Goal: Task Accomplishment & Management: Use online tool/utility

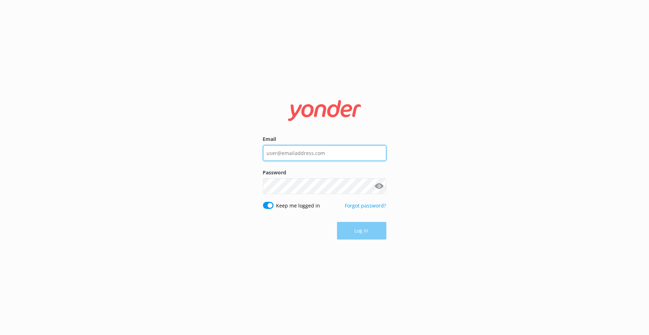
type input "[PERSON_NAME][EMAIL_ADDRESS][DOMAIN_NAME]"
click at [371, 231] on div "Log in" at bounding box center [324, 231] width 123 height 18
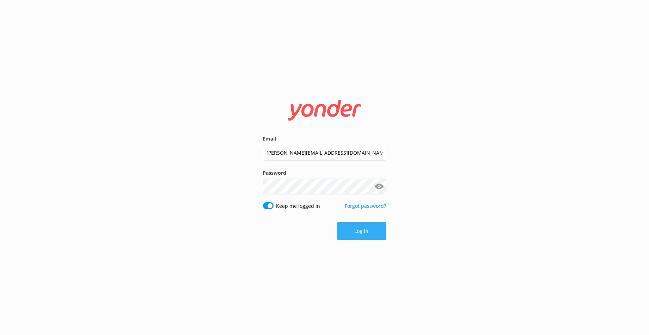
click at [370, 232] on button "Log in" at bounding box center [361, 231] width 49 height 18
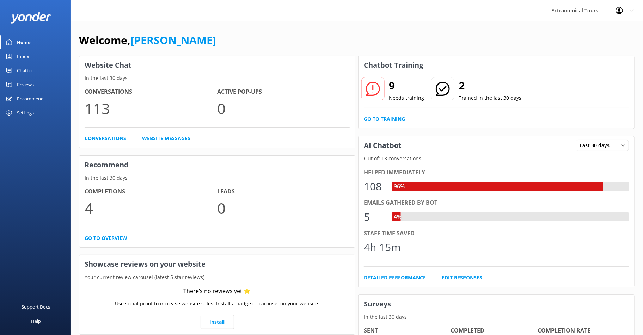
click at [24, 41] on div "Home" at bounding box center [24, 42] width 14 height 14
click at [29, 55] on link "Inbox" at bounding box center [35, 56] width 70 height 14
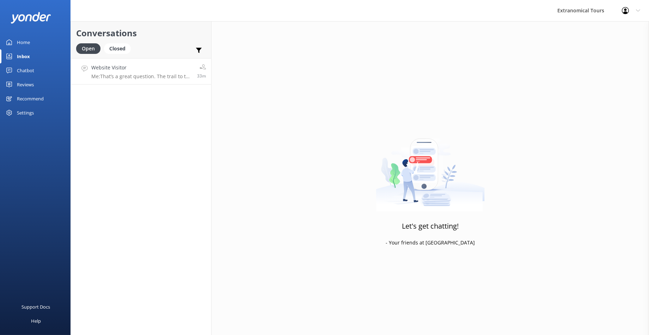
click at [173, 77] on p "Me: That’s a great question. The trail to the Giant Sequoias in [GEOGRAPHIC_DAT…" at bounding box center [141, 76] width 100 height 6
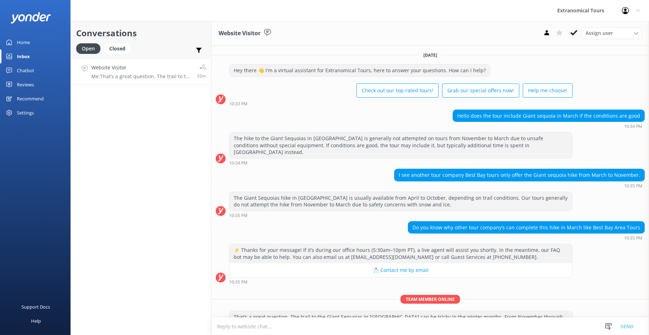
click at [38, 45] on link "Home" at bounding box center [35, 42] width 70 height 14
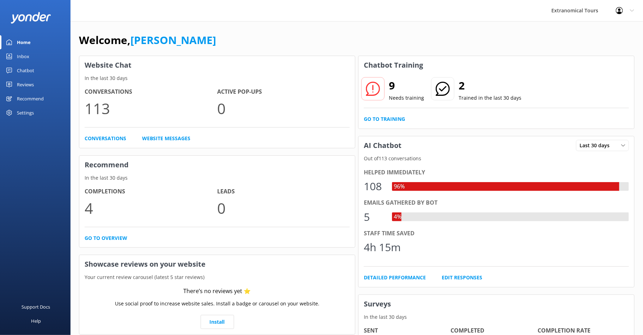
click at [27, 98] on div "Recommend" at bounding box center [30, 99] width 27 height 14
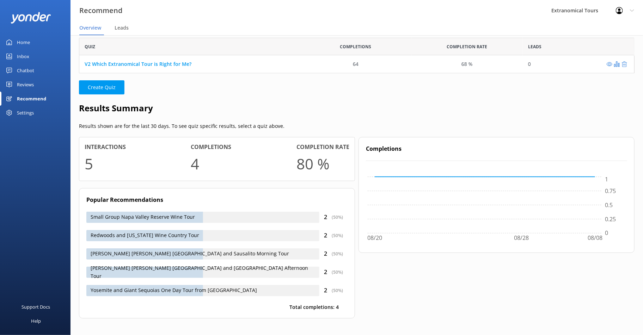
scroll to position [26, 0]
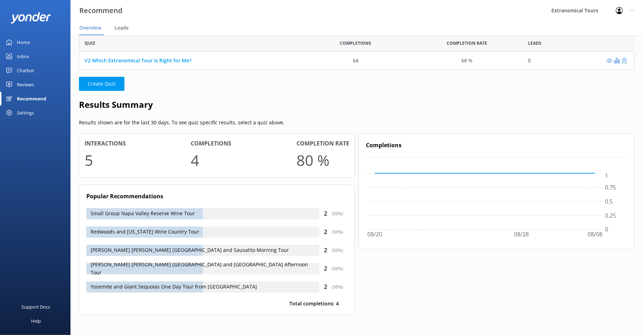
click at [28, 70] on div "Chatbot" at bounding box center [25, 70] width 17 height 14
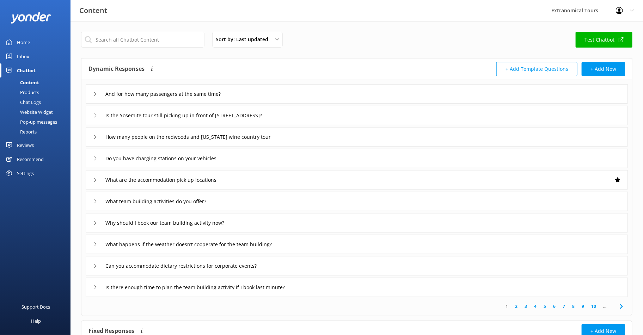
click at [36, 124] on div "Pop-up messages" at bounding box center [30, 122] width 53 height 10
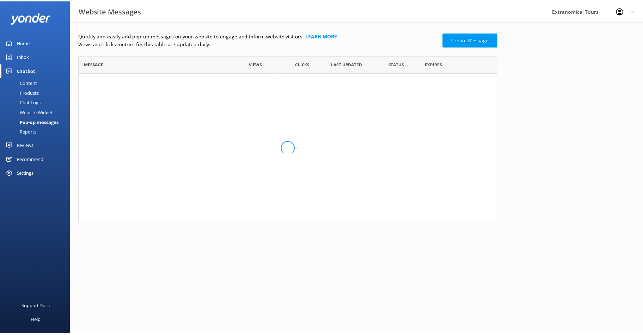
scroll to position [161, 417]
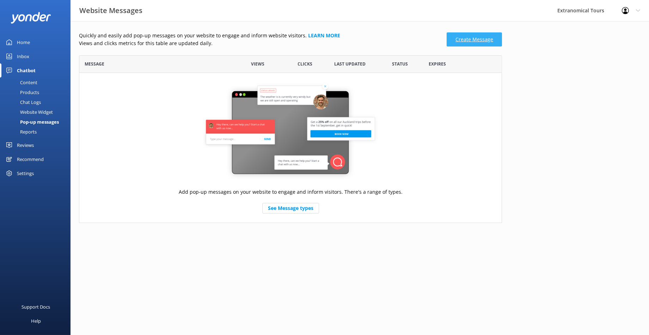
click at [471, 43] on link "Create Message" at bounding box center [473, 39] width 55 height 14
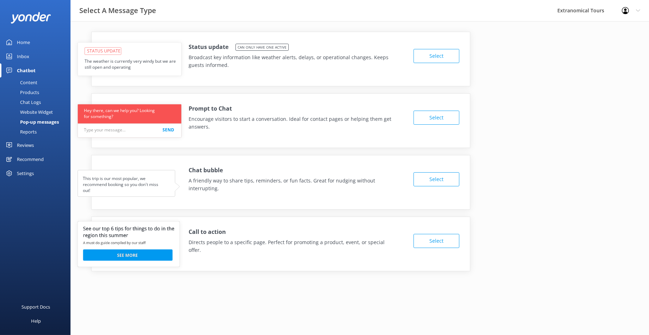
click at [428, 239] on button "Select" at bounding box center [436, 241] width 46 height 14
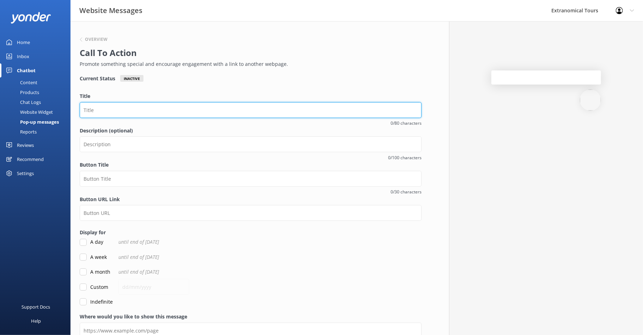
click at [118, 109] on input "Title" at bounding box center [251, 110] width 342 height 16
paste input "Ultimate Yosemite Adventure Guide – Watch Now!" "Top 10 Must-Do Yosemite Experie"
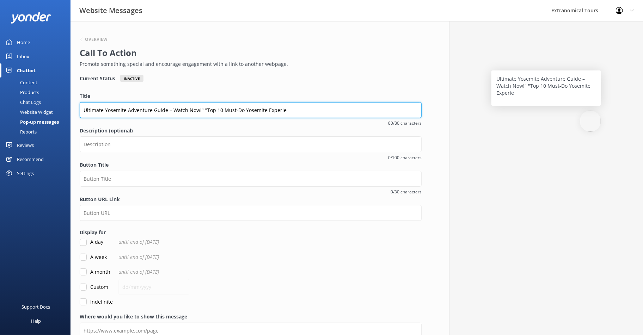
click at [182, 116] on input "Ultimate Yosemite Adventure Guide – Watch Now!" "Top 10 Must-Do Yosemite Experie" at bounding box center [251, 110] width 342 height 16
drag, startPoint x: 167, startPoint y: 111, endPoint x: 205, endPoint y: 112, distance: 38.1
click at [205, 112] on input "Ultimate Yosemite Adventure Guide – Watch Now!" "Top 10 Must-Do Yosemite Experie" at bounding box center [251, 110] width 342 height 16
click at [185, 112] on input "Ultimate Yosemite Adventure Guide – Watch Now!" "Top 10 Must-Do Yosemite Experie" at bounding box center [251, 110] width 342 height 16
drag, startPoint x: 169, startPoint y: 110, endPoint x: 320, endPoint y: 109, distance: 150.1
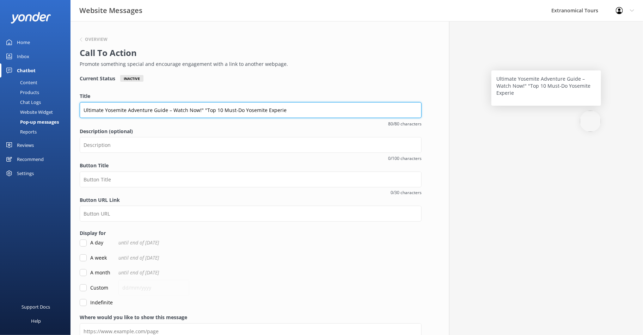
click at [320, 109] on input "Ultimate Yosemite Adventure Guide – Watch Now!" "Top 10 Must-Do Yosemite Experie" at bounding box center [251, 110] width 342 height 16
paste input "(with Video!)""
click at [170, 110] on input "Ultimate Yosemite Adventure Guide –(with Video!)"" at bounding box center [251, 110] width 342 height 16
click at [203, 113] on input "Ultimate Yosemite Adventure Guide (with Video!)"" at bounding box center [251, 110] width 342 height 16
type input "Ultimate Yosemite Adventure Guide (with Video!)"
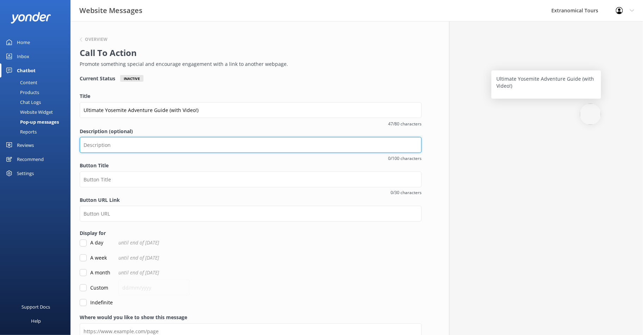
click at [202, 143] on input "Description (optional)" at bounding box center [251, 145] width 342 height 16
paste input "🌲 Planning a Yosemite Trip? Don’t miss our Ultimate List of Things to Do in Yos…"
click at [227, 144] on input "🌲 Planning a Yosemite Trip? Don’t miss our Ultimate List of Things to Do in Yos…" at bounding box center [251, 145] width 342 height 16
click at [226, 149] on input "🌲 Planning a Yosemite Trip? Don’t miss our Ultimate List of Things to Do in Yos…" at bounding box center [251, 145] width 342 height 16
type input "🌲 Planning a Yosemite Trip? Don’t miss our Ultimate List of Things to Do in Yos…"
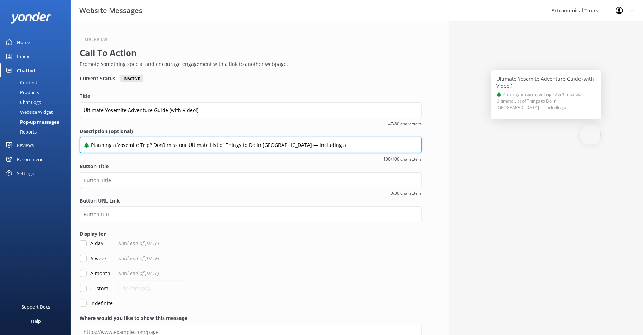
click at [308, 146] on input "🌲 Planning a Yosemite Trip? Don’t miss our Ultimate List of Things to Do in Yos…" at bounding box center [251, 145] width 342 height 16
drag, startPoint x: 310, startPoint y: 146, endPoint x: 58, endPoint y: 146, distance: 252.3
click at [58, 146] on div "Website Messages Extranomical Tours Profile Settings Logout Home Inbox Chatbot …" at bounding box center [321, 196] width 643 height 351
paste input "🌲 Planning a Yosemite trip? Watch 10 epic things to do + a secret bonus in our …"
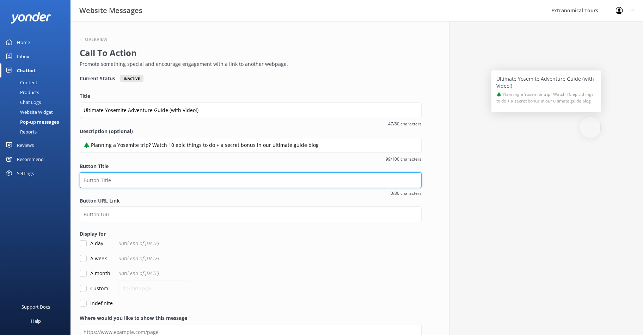
click at [101, 180] on input "Button Title" at bounding box center [251, 180] width 342 height 16
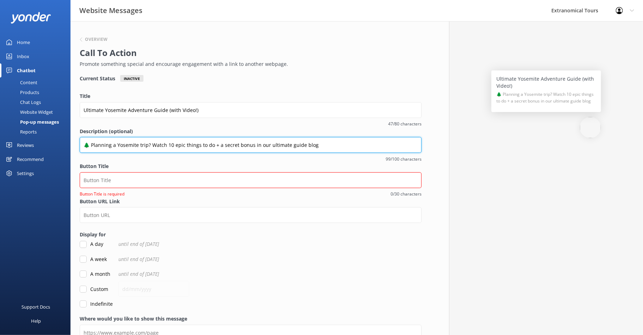
drag, startPoint x: 149, startPoint y: 144, endPoint x: 80, endPoint y: 144, distance: 69.4
click at [80, 144] on input "🌲 Planning a Yosemite trip? Watch 10 epic things to do + a secret bonus in our …" at bounding box center [251, 145] width 342 height 16
type input "Watch 10 epic things to do + a secret bonus in our ultimate guide blog"
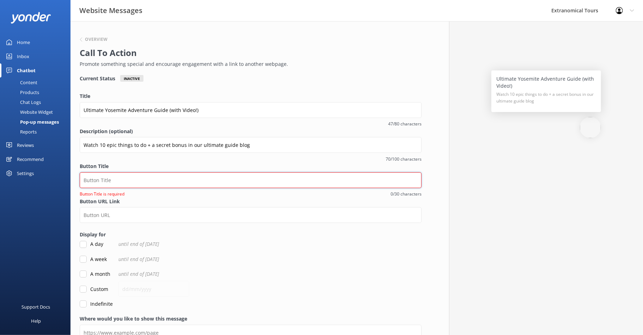
click at [114, 173] on input "Button Title" at bounding box center [251, 180] width 342 height 16
paste input "🌲 Planning a Yosemite trip?"
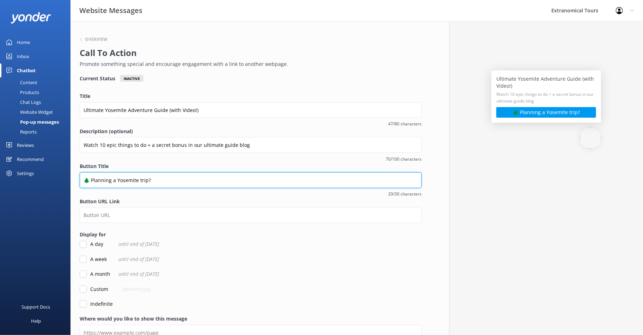
type input "🌲 Planning a Yosemite trip?"
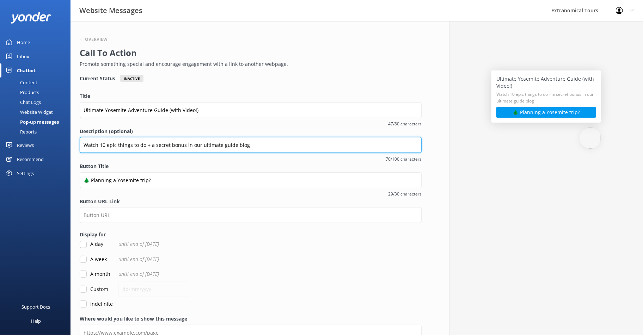
click at [81, 144] on input "Watch 10 epic things to do + a secret bonus in our ultimate guide blog" at bounding box center [251, 145] width 342 height 16
paste input "🌲 Planning a Yosemite trip?"
type input "🌲 Planning a Yosemite trip? Watch 10 epic things to do + a secret bonus in our …"
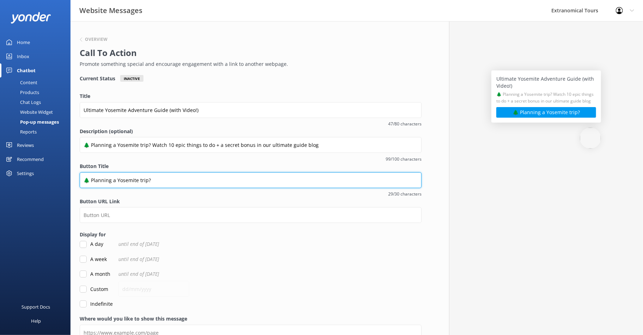
drag, startPoint x: 141, startPoint y: 180, endPoint x: 77, endPoint y: 178, distance: 63.8
click at [77, 178] on div "Overview Call To Action Promote something special and encourage engagement with…" at bounding box center [250, 197] width 360 height 352
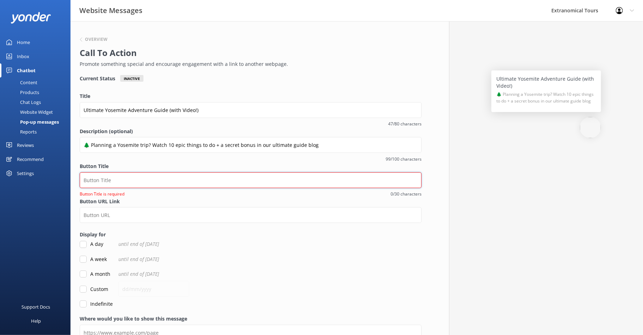
paste input "Ultimate List of Things to do"
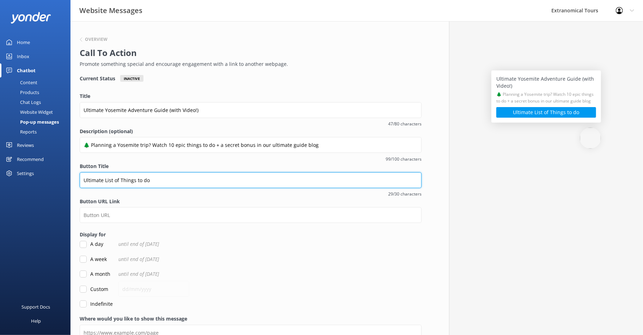
type input "Ultimate List of Things to do"
drag, startPoint x: 160, startPoint y: 178, endPoint x: 74, endPoint y: 179, distance: 85.3
click at [74, 179] on div "Overview Call To Action Promote something special and encourage engagement with…" at bounding box center [250, 197] width 360 height 352
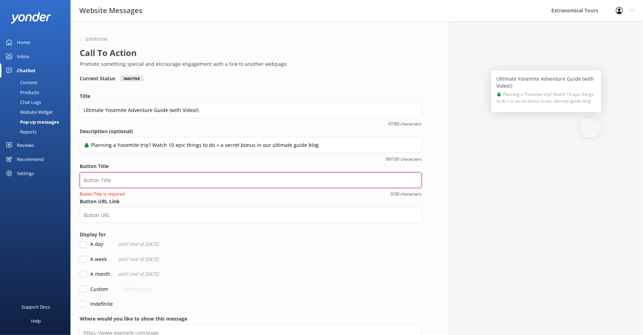
paste input "Top Things to Do in Yosemite"
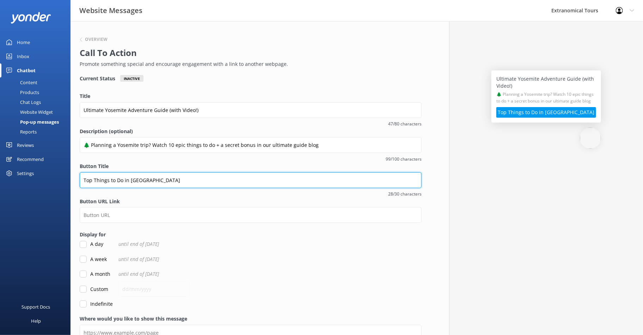
type input "Top Things to Do in Yosemite"
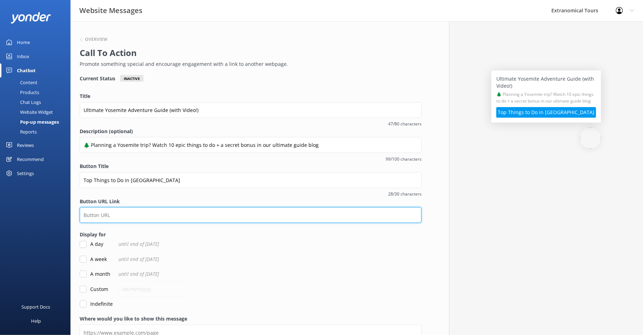
click at [123, 215] on input "Button URL Link" at bounding box center [251, 215] width 342 height 16
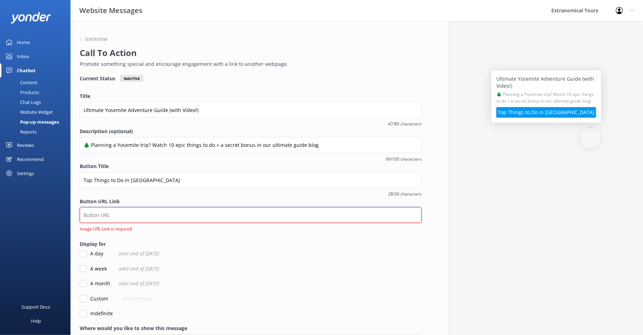
click at [165, 214] on input "Button URL Link" at bounding box center [251, 215] width 342 height 16
paste input "https://www.extranomical.com/blog/ultimate-list-of-things-to-do-in-yosemite/"
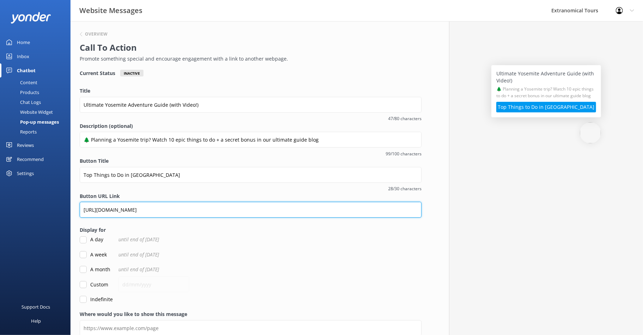
scroll to position [33, 0]
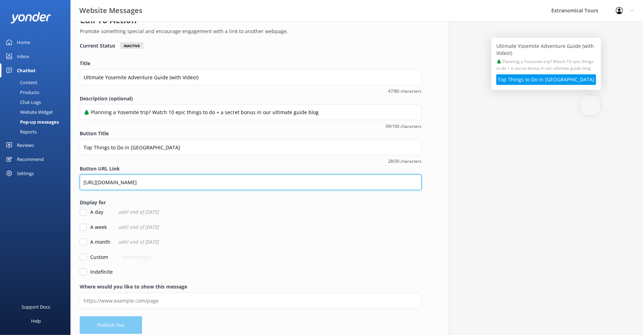
type input "https://www.extranomical.com/blog/ultimate-list-of-things-to-do-in-yosemite/"
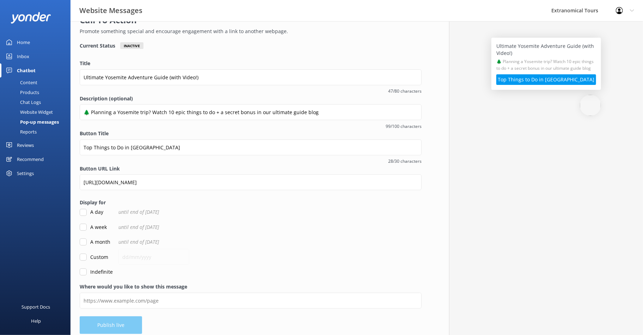
click at [83, 226] on input "A week" at bounding box center [83, 227] width 7 height 7
checkbox input "true"
click at [84, 243] on input "A month" at bounding box center [83, 242] width 7 height 7
checkbox input "true"
checkbox input "false"
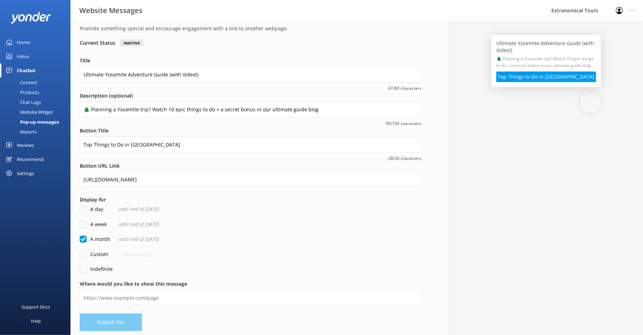
scroll to position [38, 0]
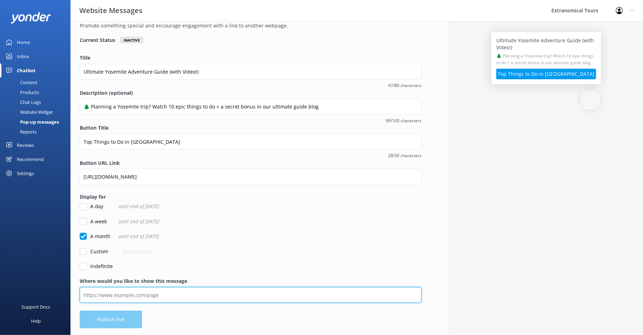
click at [144, 297] on input "Where would you like to show this message" at bounding box center [251, 295] width 342 height 16
paste input "https://www.extranomical.com/yosemite-one-day-tours-from-san-francisco/"
type input "https://www.extranomical.com/yosemite-one-day-tours-from-san-francisco/"
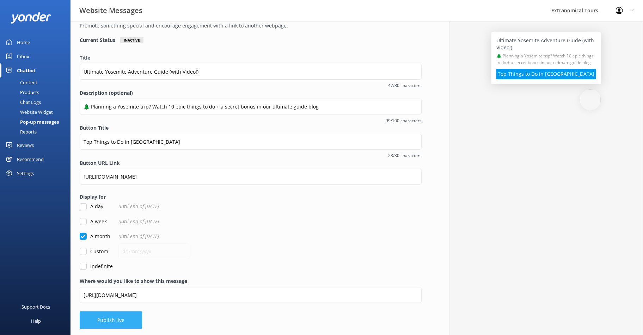
click at [122, 320] on button "Publish live" at bounding box center [111, 320] width 62 height 18
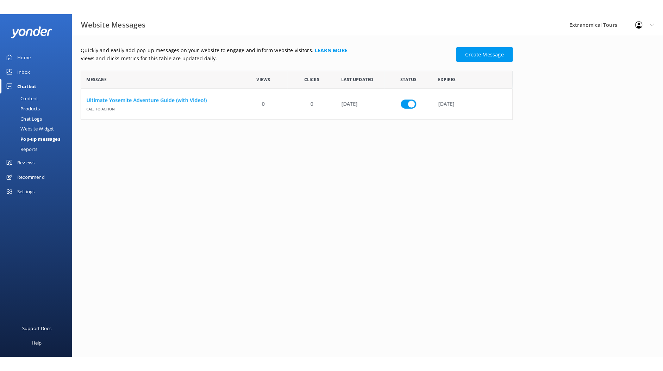
scroll to position [42, 417]
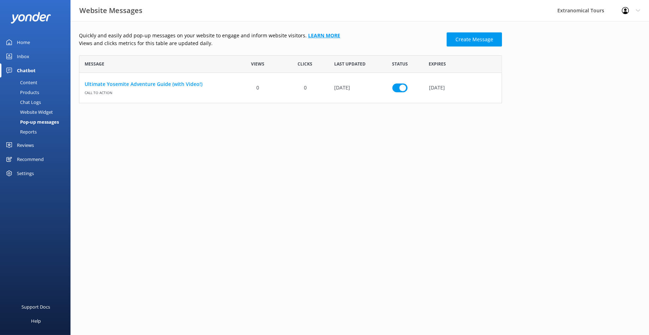
click at [316, 36] on link "Learn more" at bounding box center [324, 35] width 32 height 7
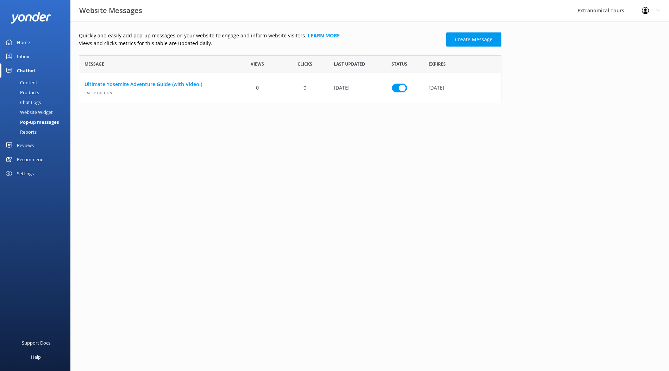
click at [43, 122] on div "Pop-up messages" at bounding box center [31, 122] width 55 height 10
click at [150, 85] on link "Ultimate Yosemite Adventure Guide (with Video!)" at bounding box center [157, 84] width 144 height 8
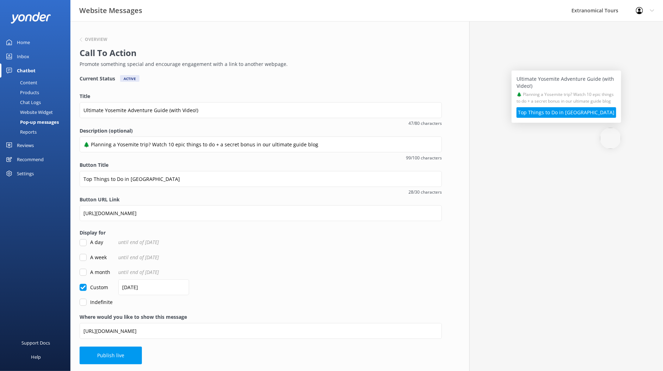
click at [31, 172] on div "Settings" at bounding box center [25, 173] width 17 height 14
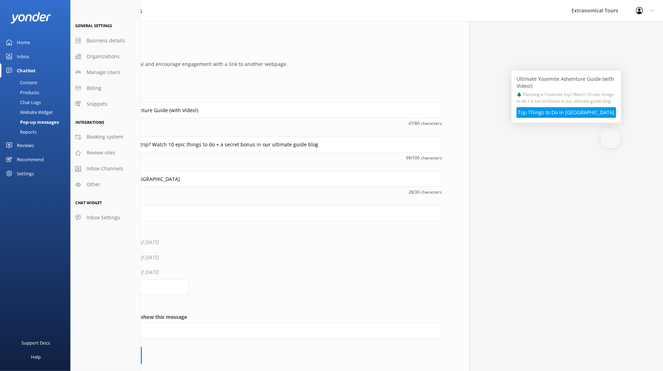
click at [37, 111] on div "Website Widget" at bounding box center [28, 112] width 49 height 10
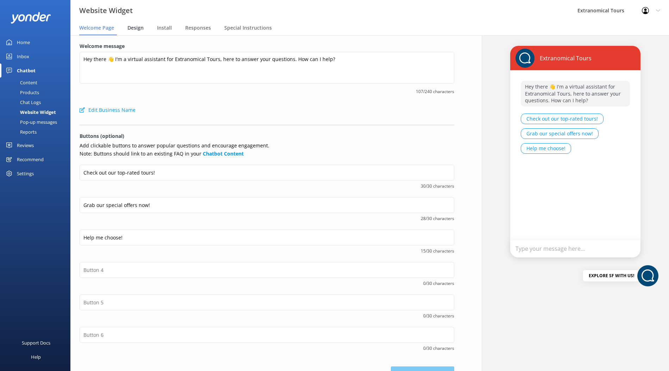
click at [140, 30] on span "Design" at bounding box center [136, 27] width 16 height 7
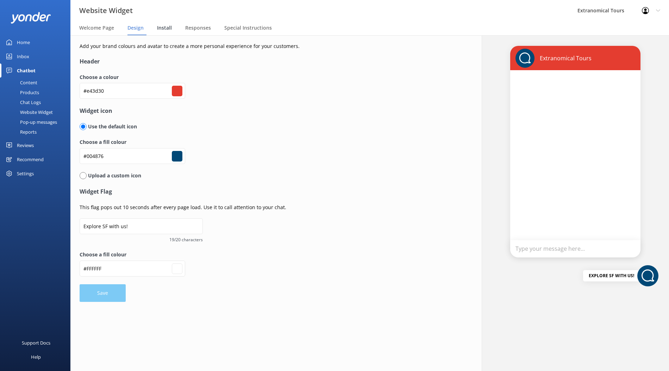
click at [159, 30] on span "Install" at bounding box center [164, 27] width 15 height 7
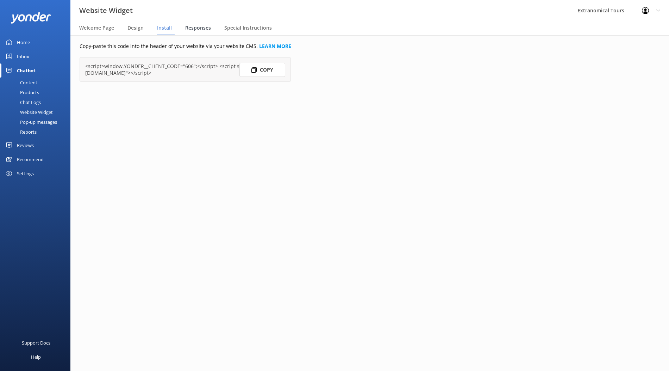
click at [188, 30] on span "Responses" at bounding box center [198, 27] width 26 height 7
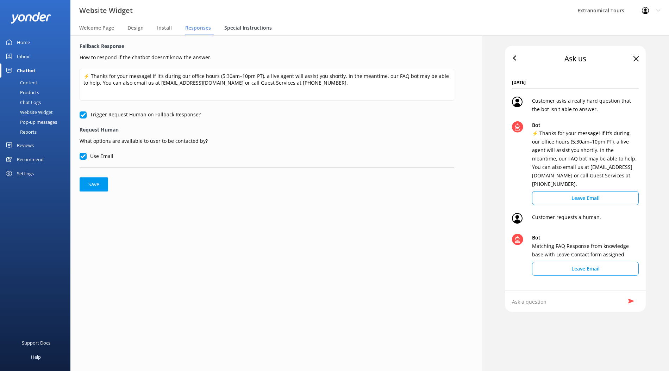
click at [239, 29] on span "Special Instructions" at bounding box center [248, 27] width 48 height 7
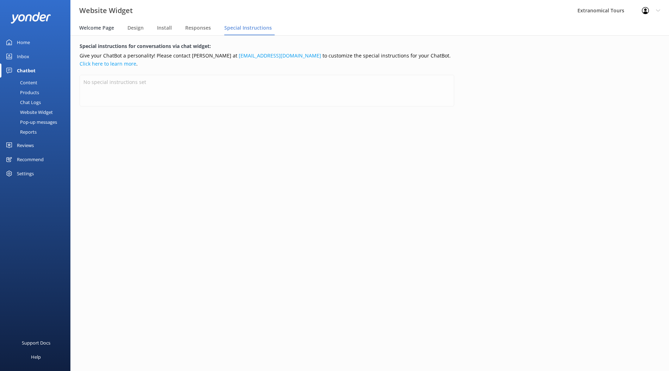
click at [91, 32] on div "Welcome Page" at bounding box center [98, 28] width 38 height 14
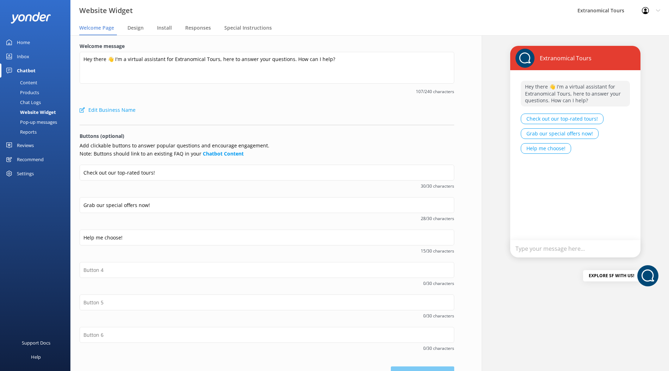
click at [42, 122] on div "Pop-up messages" at bounding box center [30, 122] width 53 height 10
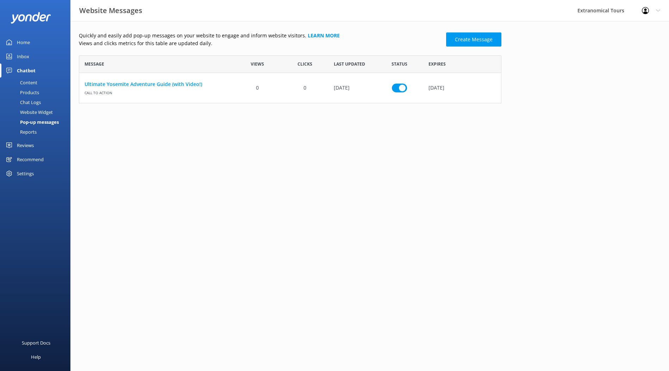
scroll to position [42, 417]
click at [22, 172] on div "Settings" at bounding box center [25, 173] width 17 height 14
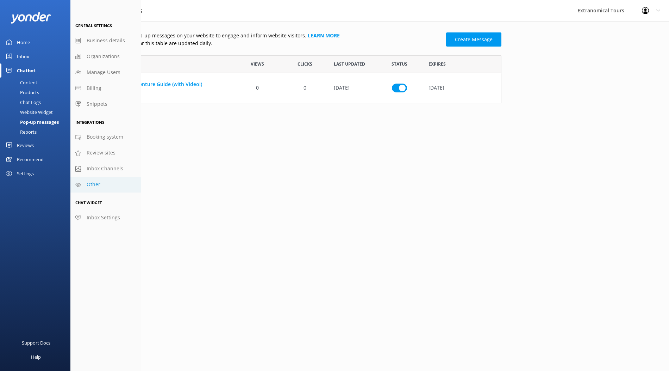
click at [99, 188] on span "Other" at bounding box center [94, 184] width 14 height 8
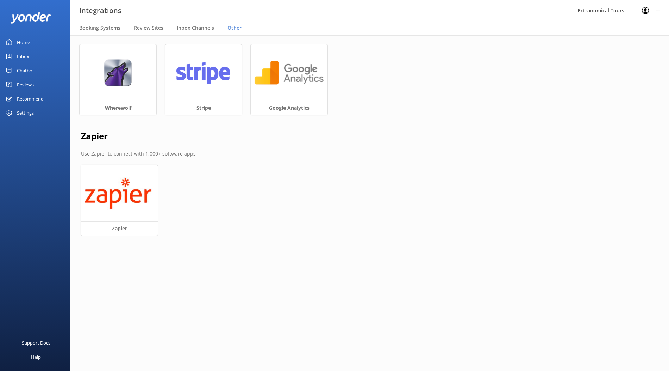
click at [27, 56] on div "Inbox" at bounding box center [23, 56] width 12 height 14
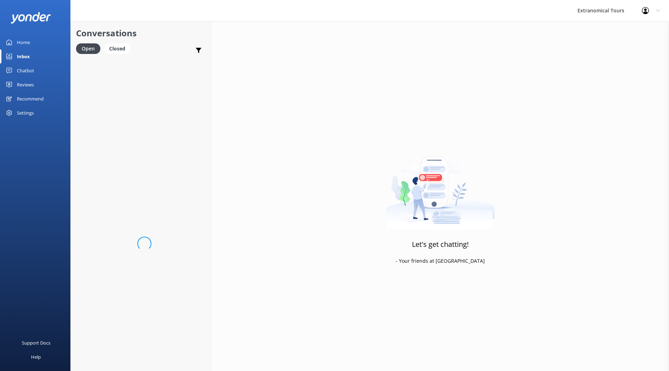
click at [28, 69] on div "Chatbot" at bounding box center [25, 70] width 17 height 14
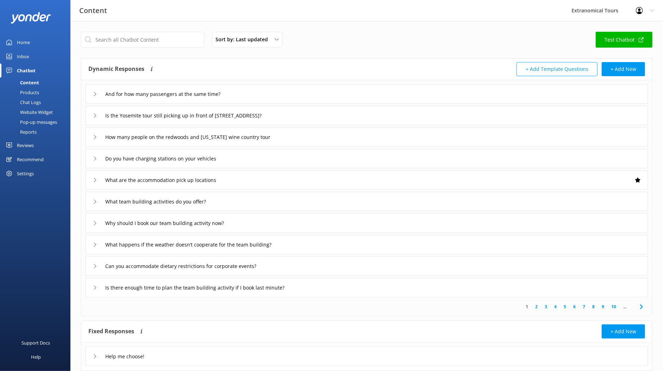
click at [42, 121] on div "Pop-up messages" at bounding box center [30, 122] width 53 height 10
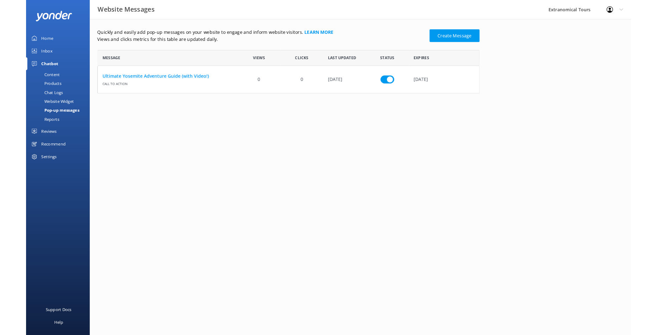
scroll to position [42, 417]
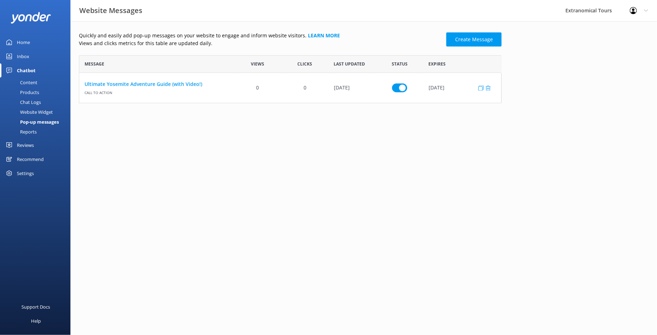
click at [398, 87] on input "row" at bounding box center [399, 87] width 15 height 9
checkbox input "false"
